Goal: Navigation & Orientation: Find specific page/section

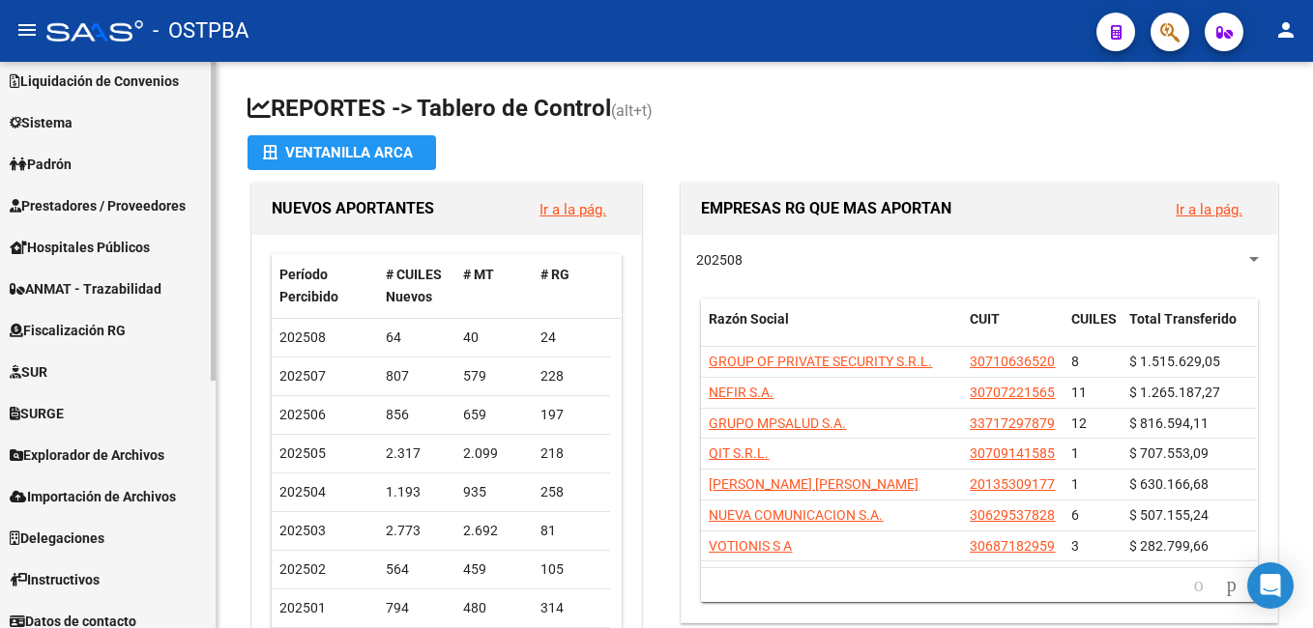
scroll to position [436, 0]
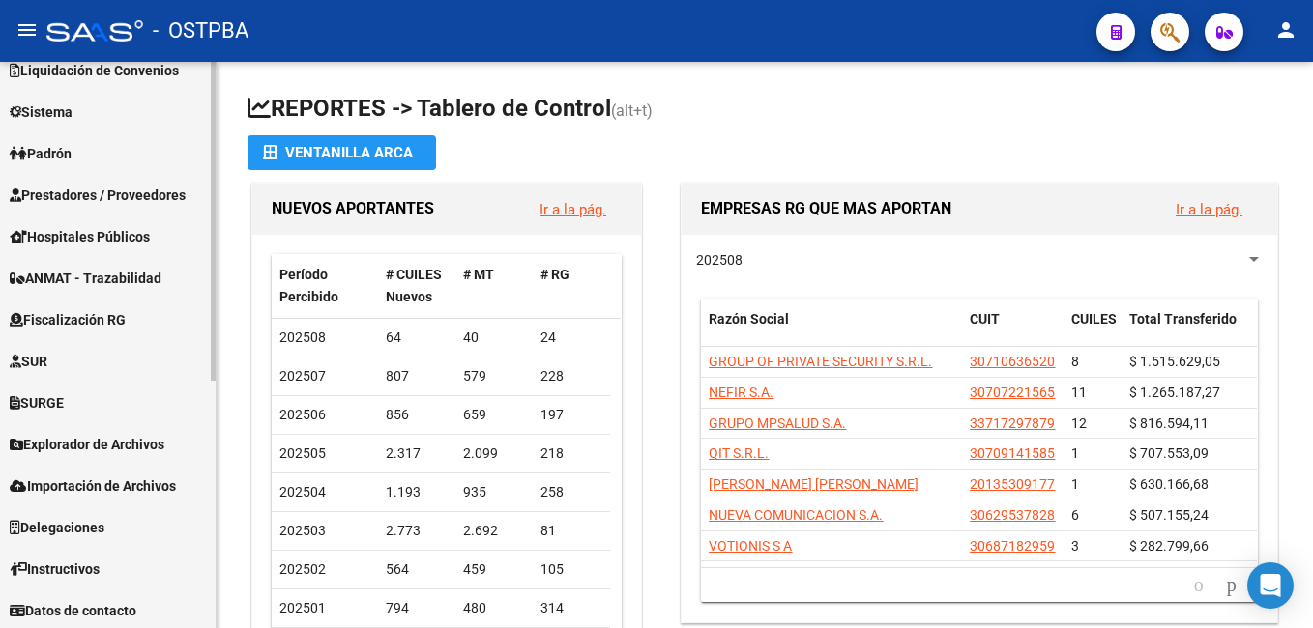
click at [224, 415] on mat-sidenav-container "Firma Express Reportes Tablero de Control Ingresos Percibidos Análisis de todos…" at bounding box center [656, 345] width 1313 height 567
click at [159, 441] on span "Explorador de Archivos" at bounding box center [87, 444] width 155 height 21
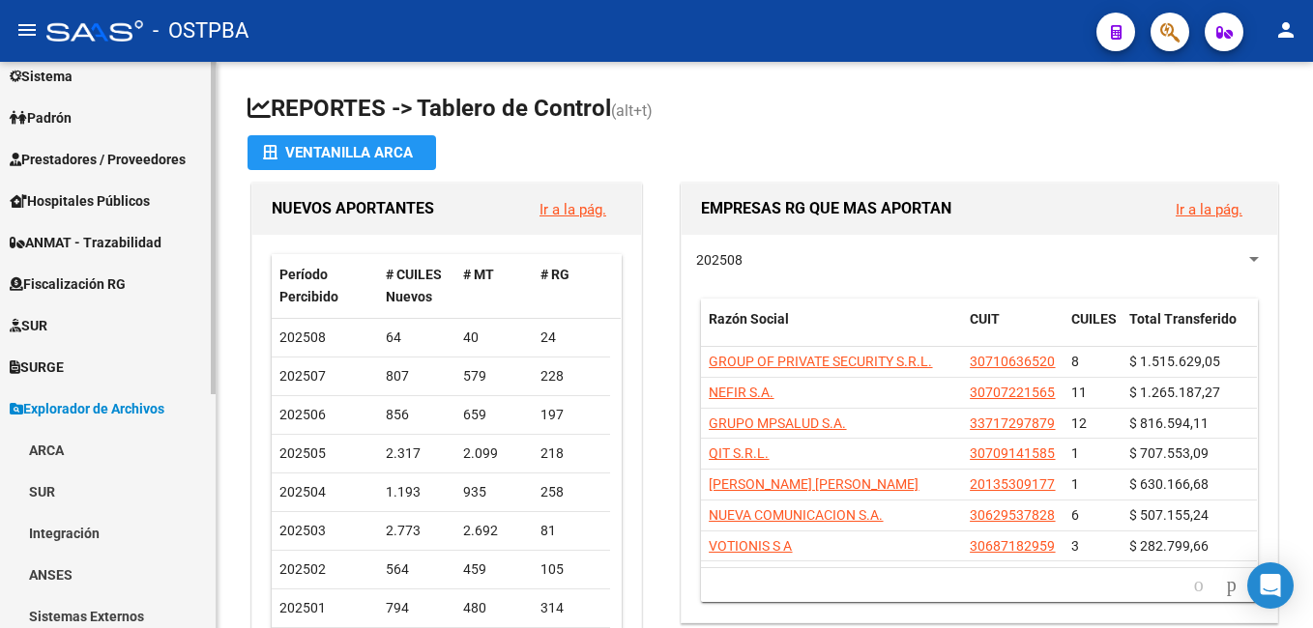
scroll to position [145, 0]
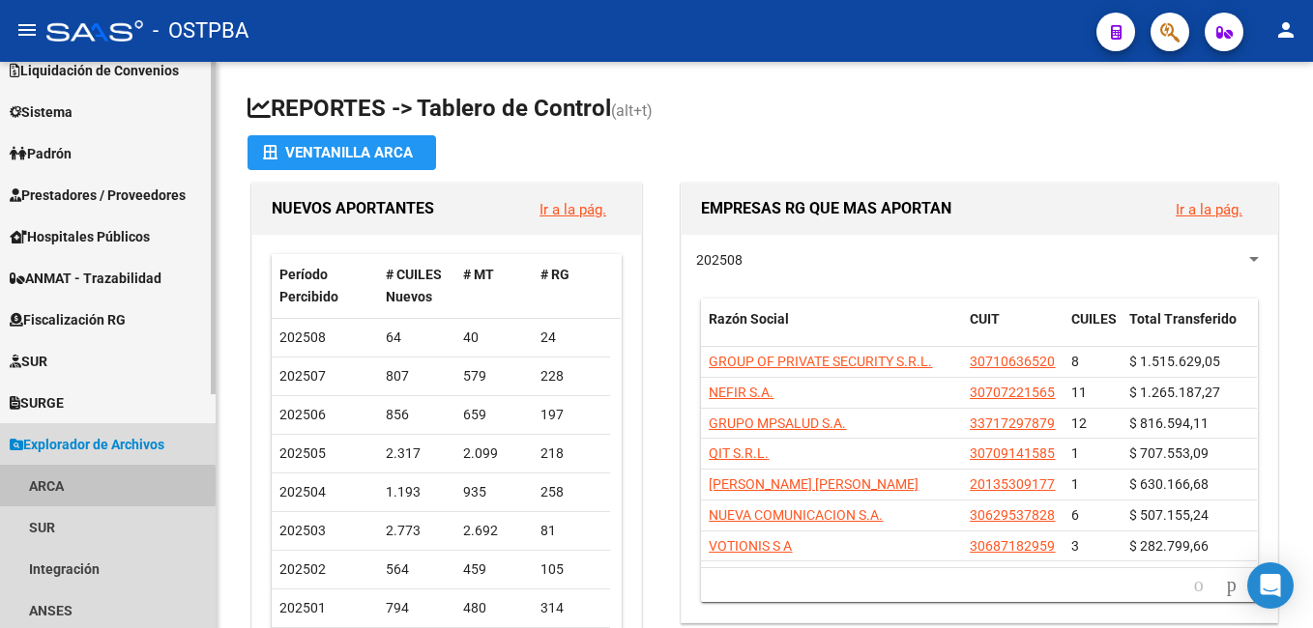
click at [50, 486] on link "ARCA" at bounding box center [108, 486] width 216 height 42
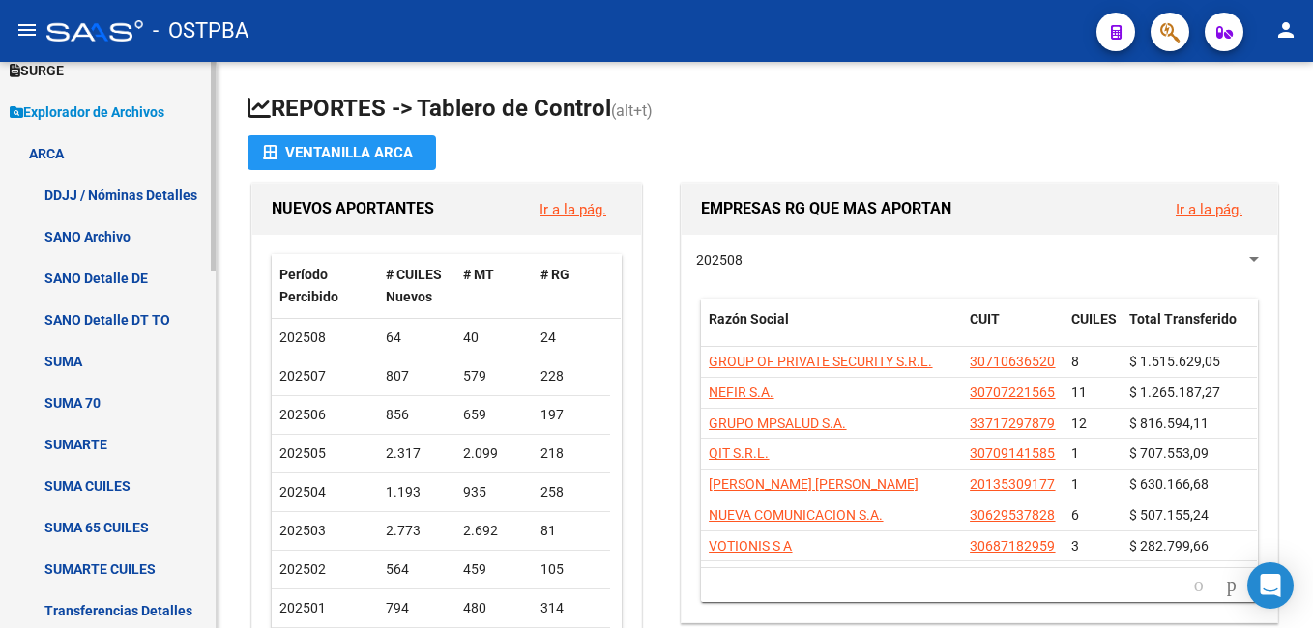
scroll to position [554, 0]
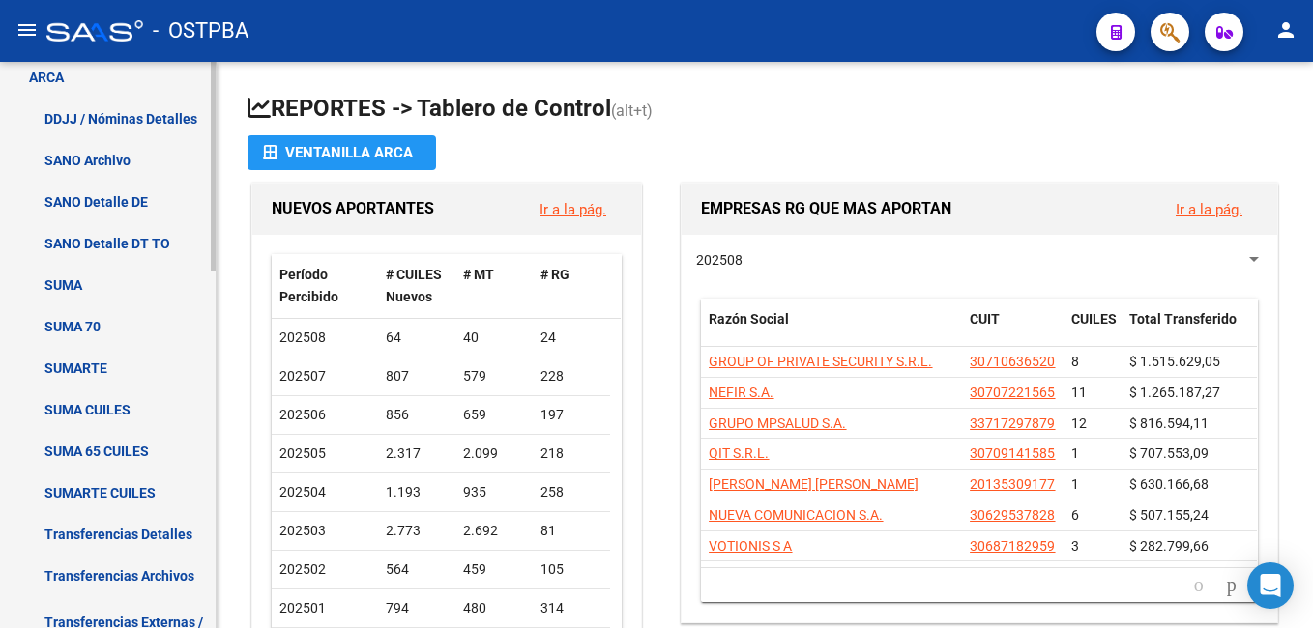
click at [206, 437] on div "Firma Express Reportes Tablero de Control Ingresos Percibidos Análisis de todos…" at bounding box center [110, 276] width 220 height 1536
click at [171, 571] on link "Transferencias Archivos" at bounding box center [108, 576] width 216 height 42
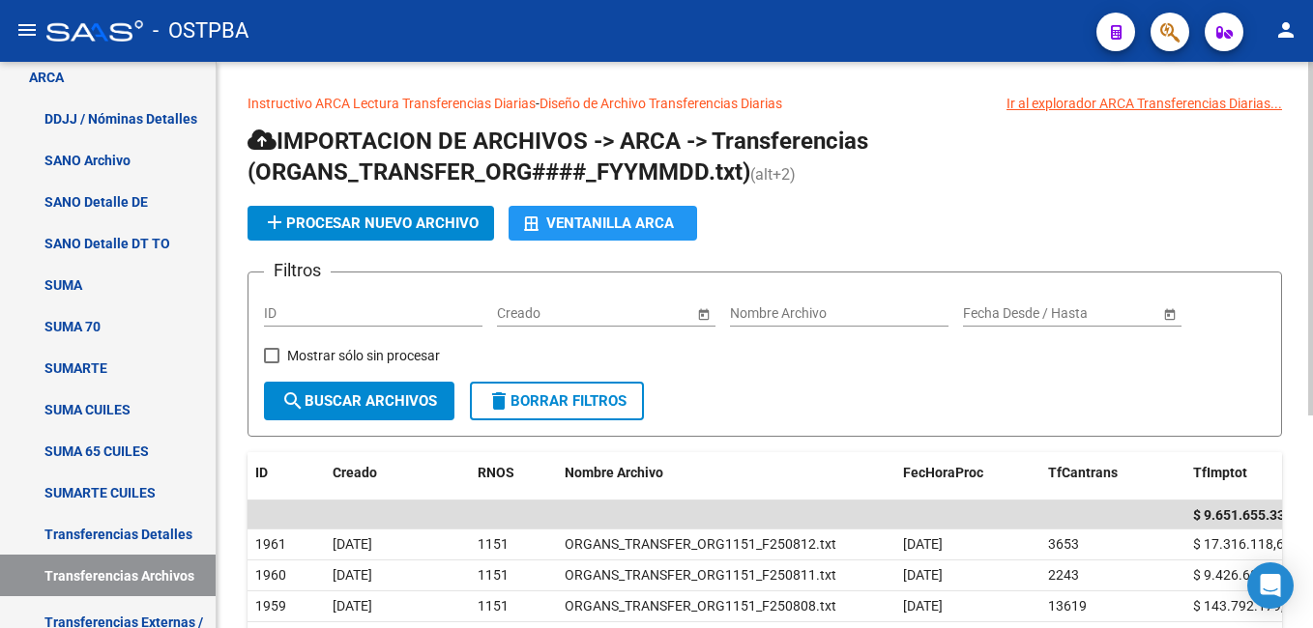
scroll to position [39, 0]
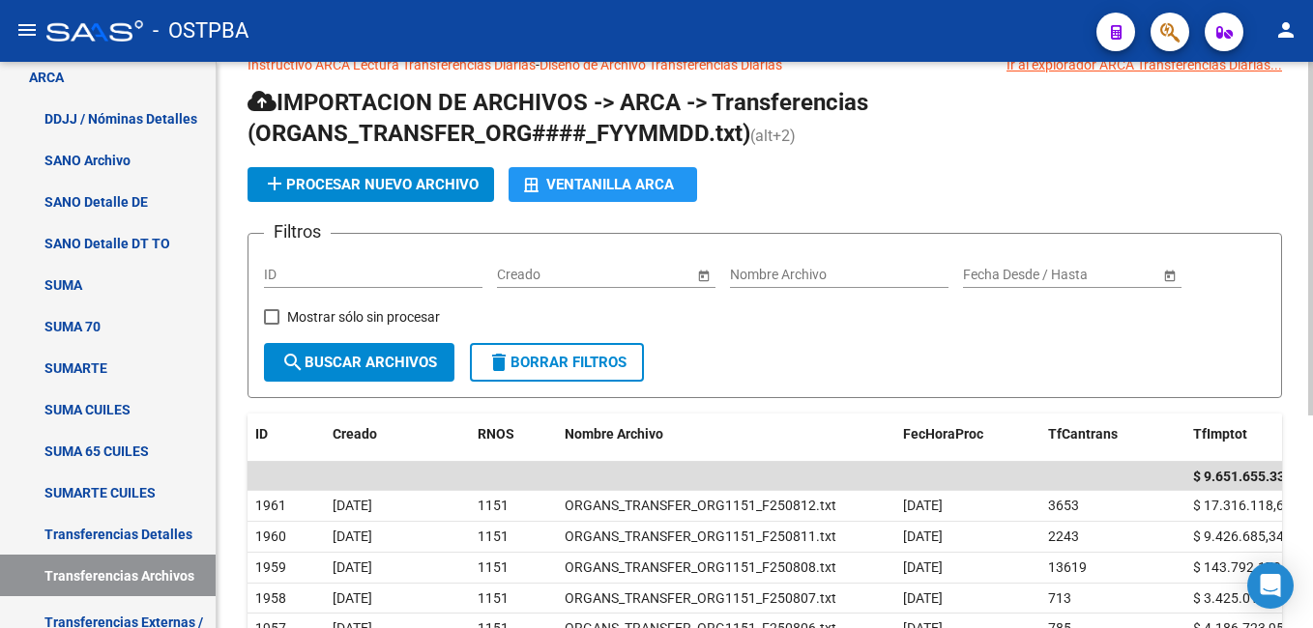
click at [1309, 153] on div at bounding box center [1310, 264] width 5 height 354
